Goal: Entertainment & Leisure: Consume media (video, audio)

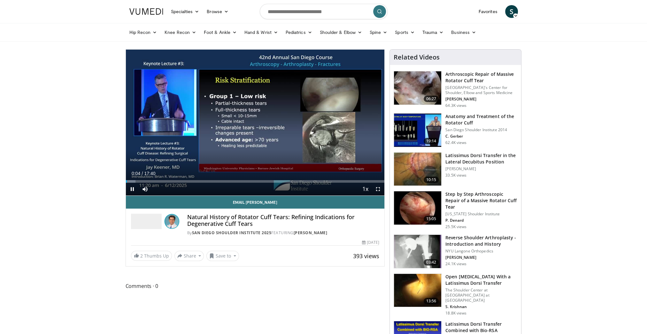
click at [164, 189] on div "10 seconds Tap to unmute" at bounding box center [255, 123] width 259 height 146
drag, startPoint x: 171, startPoint y: 188, endPoint x: 162, endPoint y: 189, distance: 9.3
click at [162, 189] on div "Volume Level" at bounding box center [157, 189] width 9 height 2
click at [131, 187] on span "Video Player" at bounding box center [132, 188] width 13 height 13
click at [159, 188] on div "Volume Level" at bounding box center [156, 189] width 6 height 2
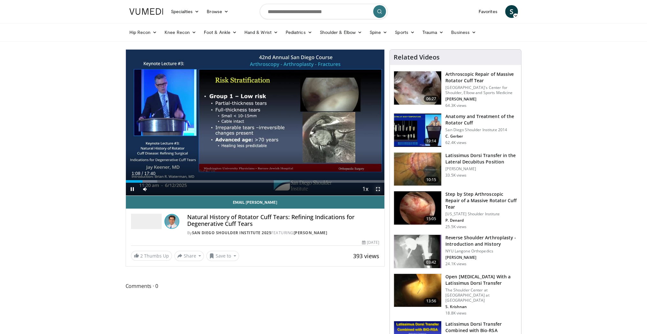
click at [377, 189] on span "Video Player" at bounding box center [378, 188] width 13 height 13
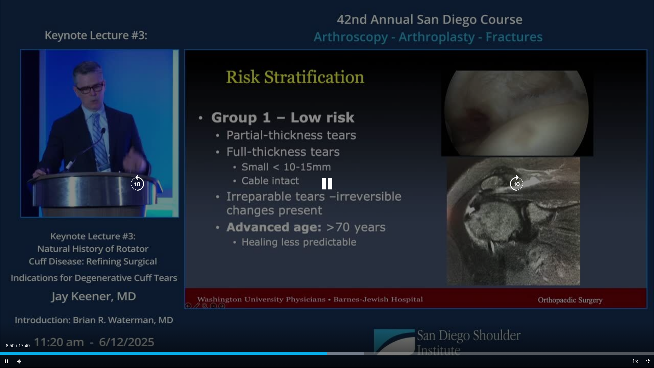
click at [329, 182] on icon "Video Player" at bounding box center [327, 184] width 18 height 18
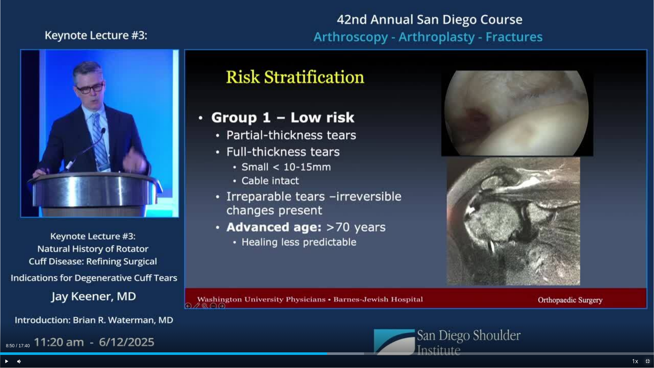
drag, startPoint x: 647, startPoint y: 361, endPoint x: 645, endPoint y: 328, distance: 33.2
click at [647, 333] on span "Video Player" at bounding box center [647, 361] width 13 height 13
